Goal: Find specific page/section: Find specific page/section

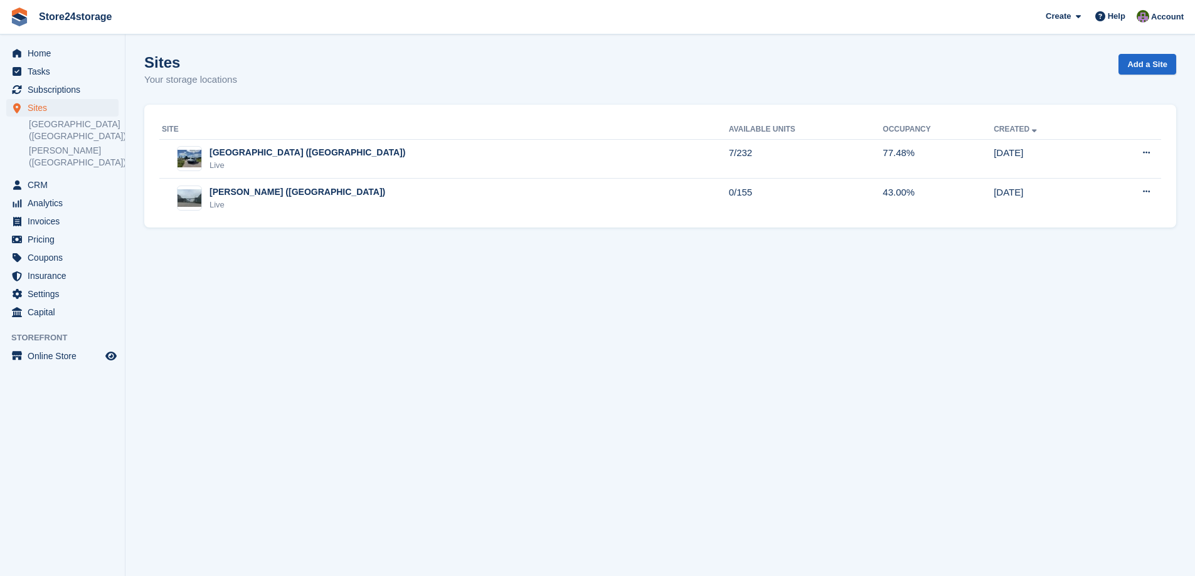
click at [309, 159] on div "[GEOGRAPHIC_DATA] ([GEOGRAPHIC_DATA]) Live" at bounding box center [445, 159] width 567 height 26
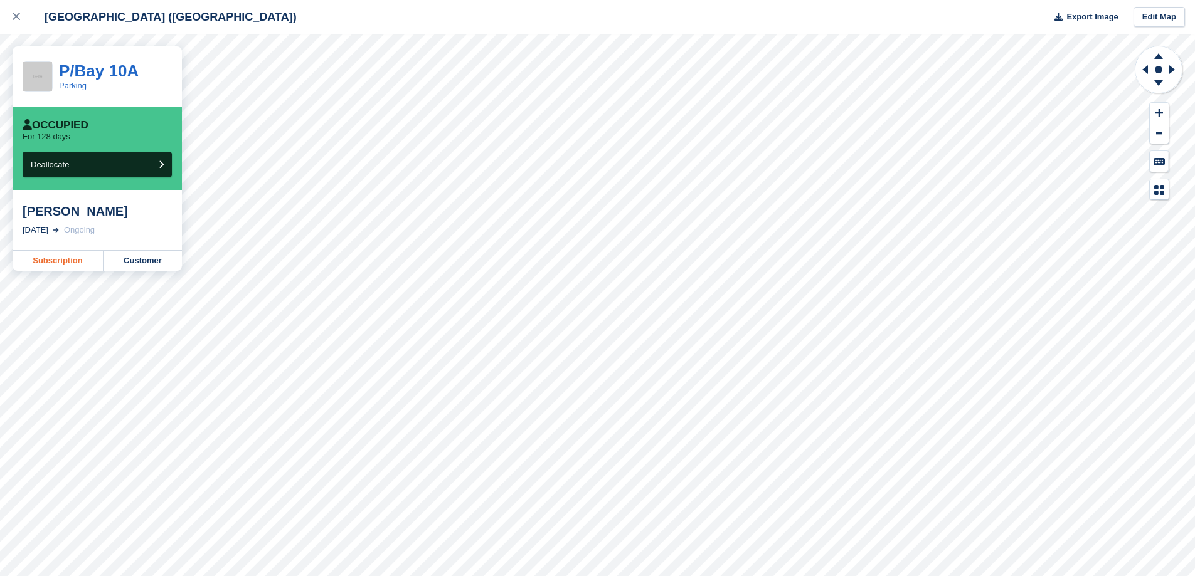
click at [61, 257] on link "Subscription" at bounding box center [58, 261] width 91 height 20
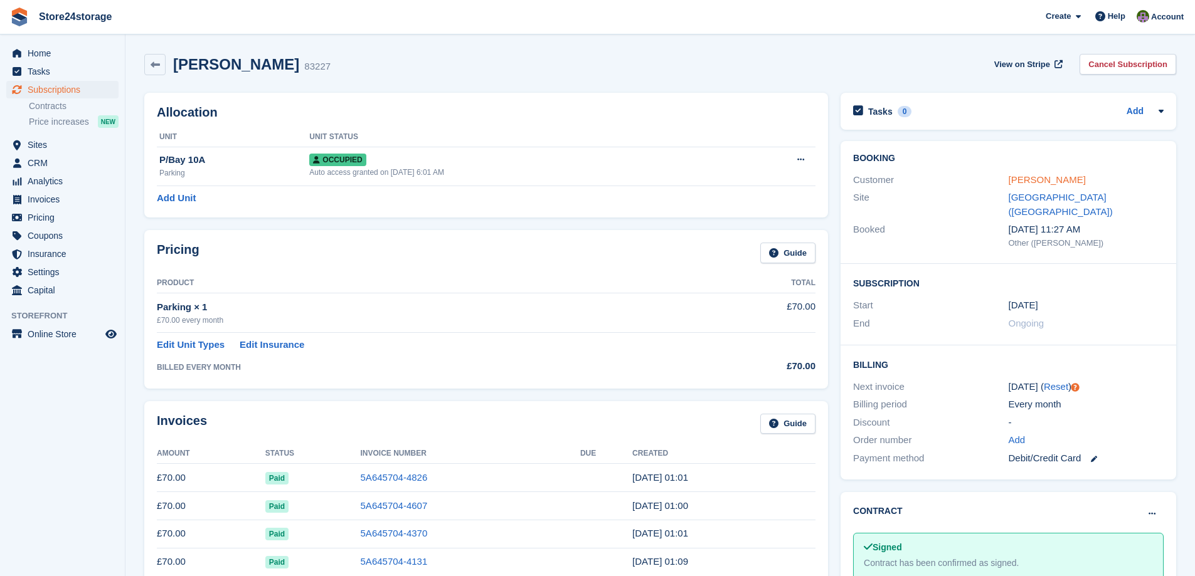
click at [1033, 179] on link "Mason waters" at bounding box center [1046, 179] width 77 height 11
